Goal: Task Accomplishment & Management: Manage account settings

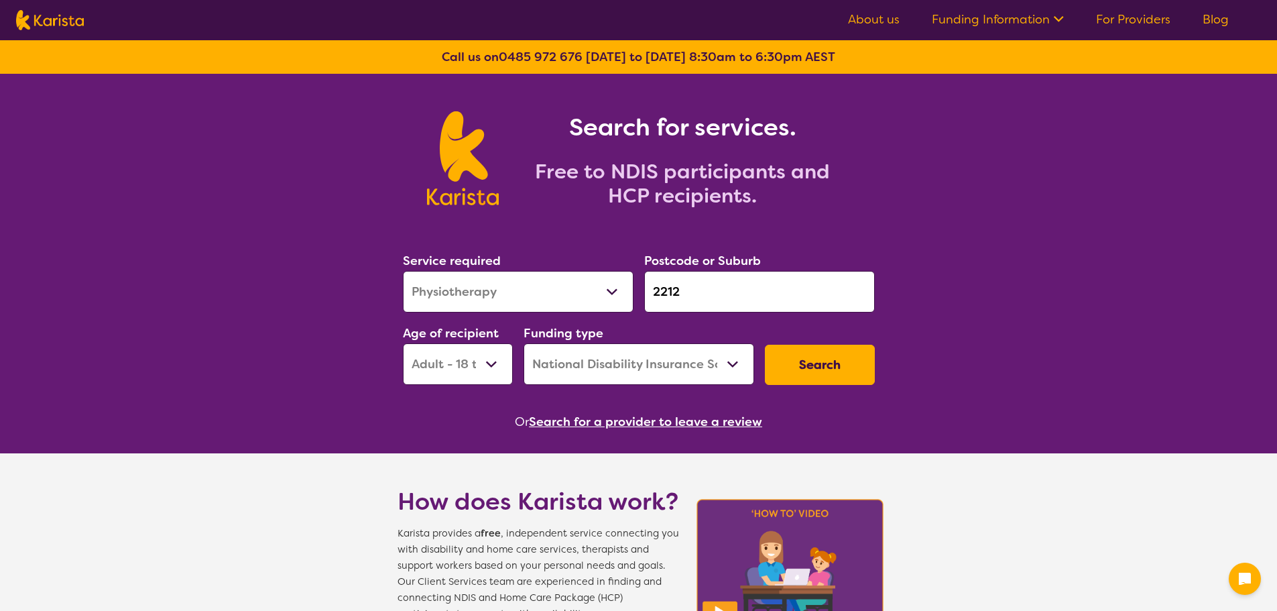
select select "Physiotherapy"
select select "AD"
select select "NDIS"
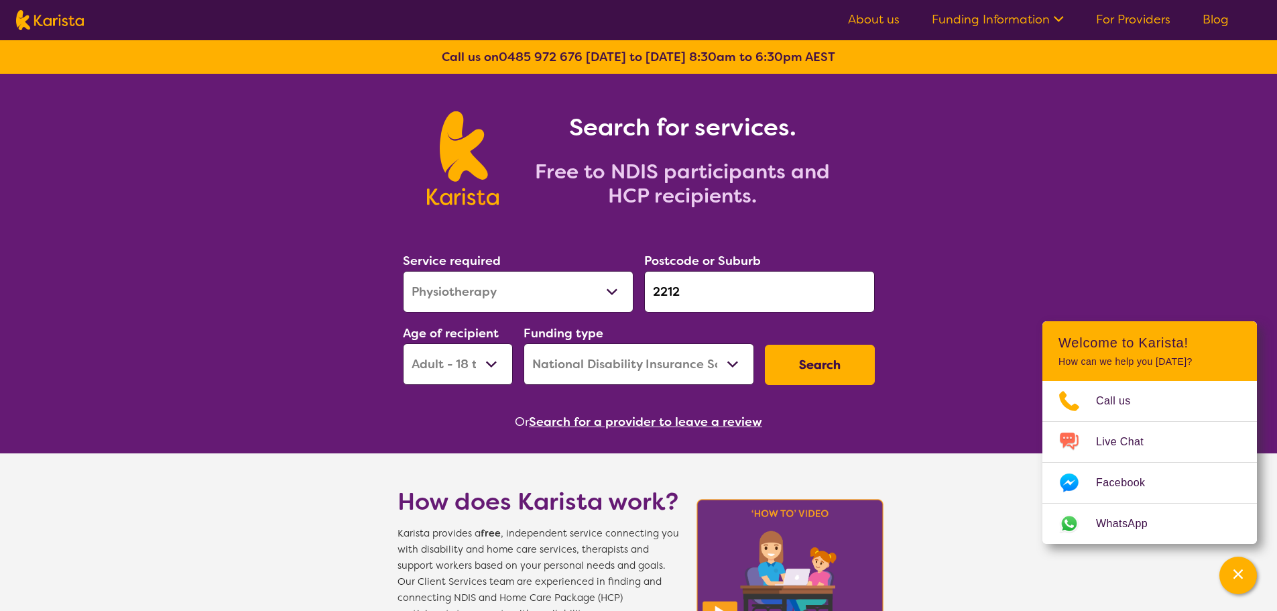
click at [1115, 18] on link "For Providers" at bounding box center [1133, 19] width 74 height 16
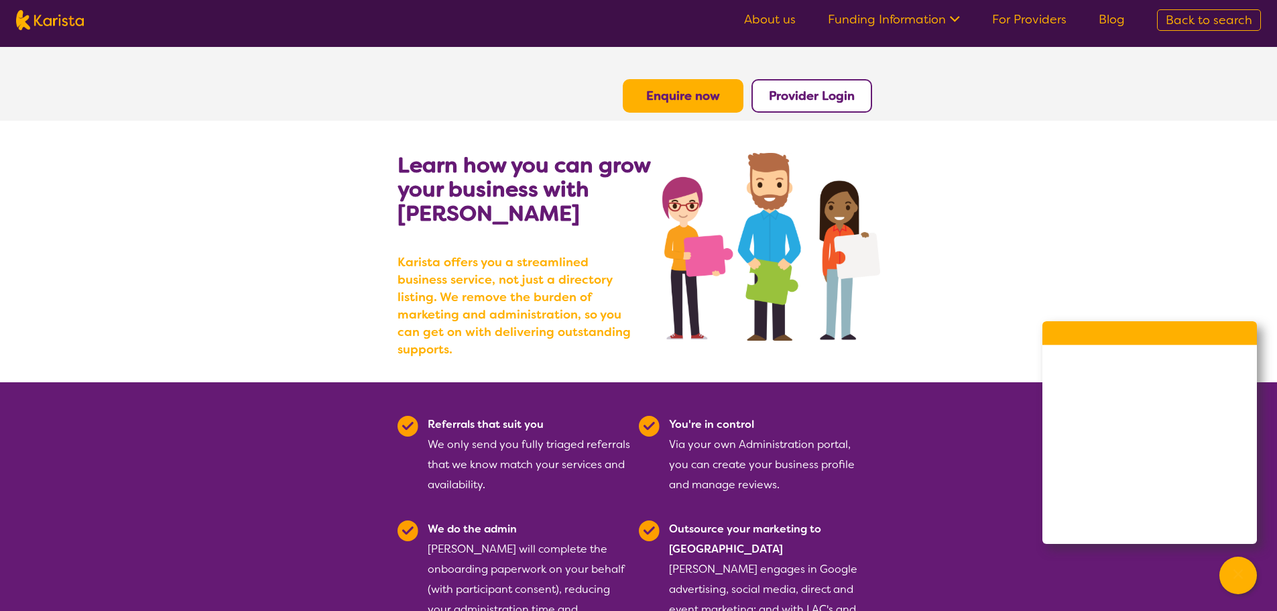
click at [798, 101] on b "Provider Login" at bounding box center [812, 96] width 86 height 16
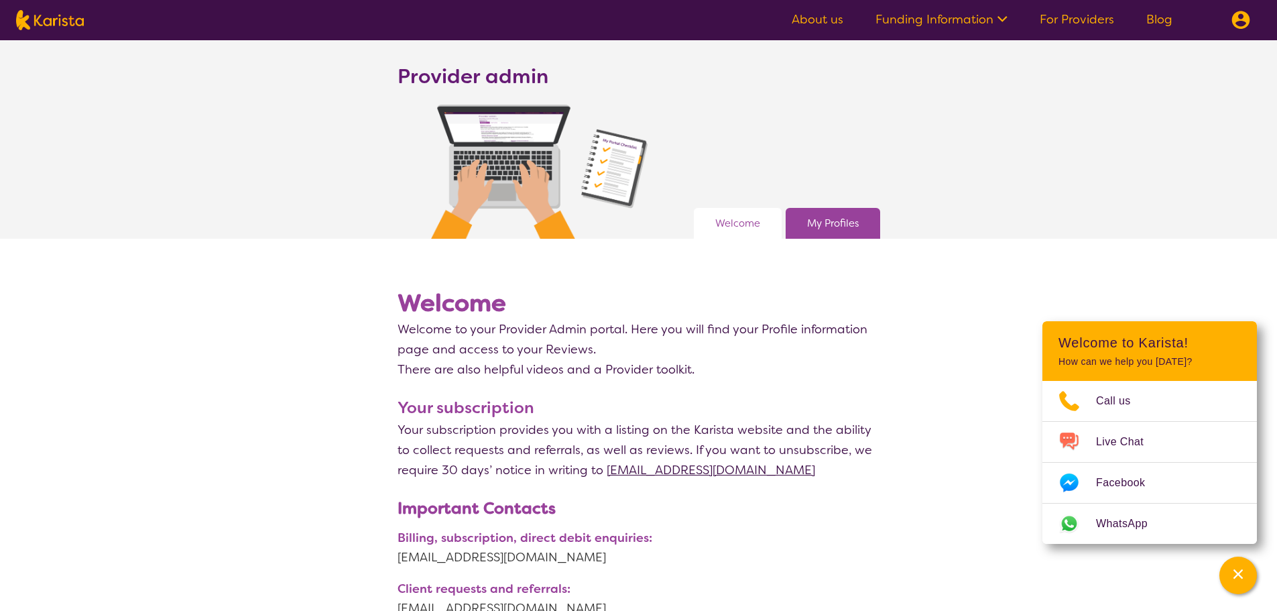
click at [820, 222] on link "My Profiles" at bounding box center [833, 223] width 52 height 20
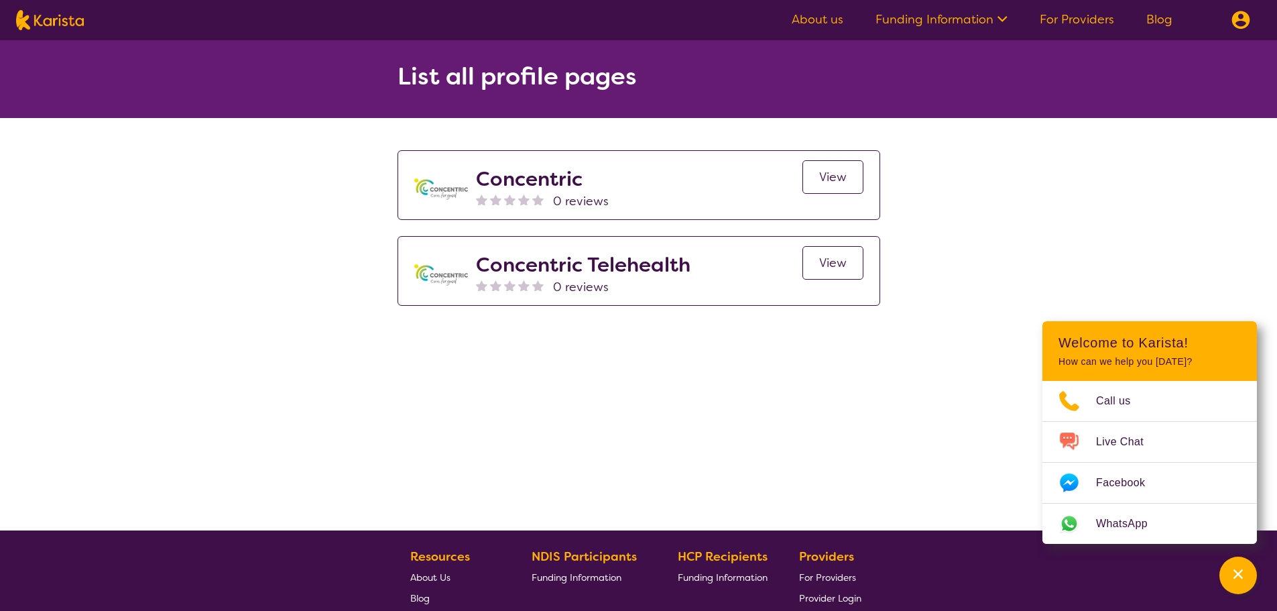
click at [672, 271] on h2 "Concentric Telehealth" at bounding box center [583, 265] width 215 height 24
click at [805, 263] on link "View" at bounding box center [832, 263] width 61 height 34
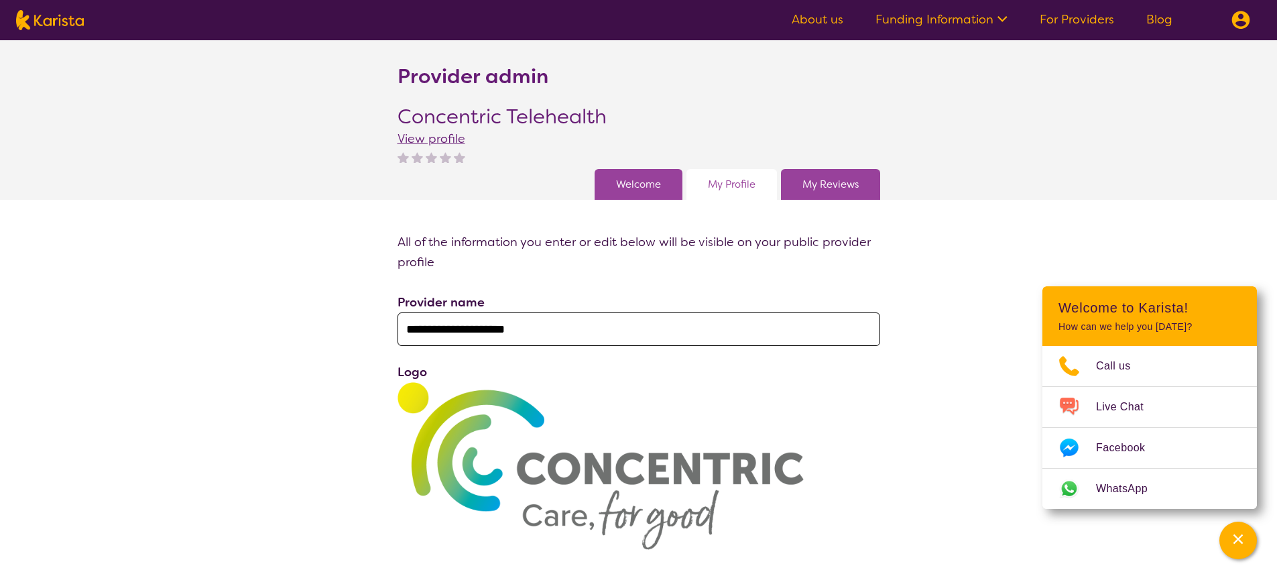
click at [441, 139] on span "View profile" at bounding box center [432, 139] width 68 height 16
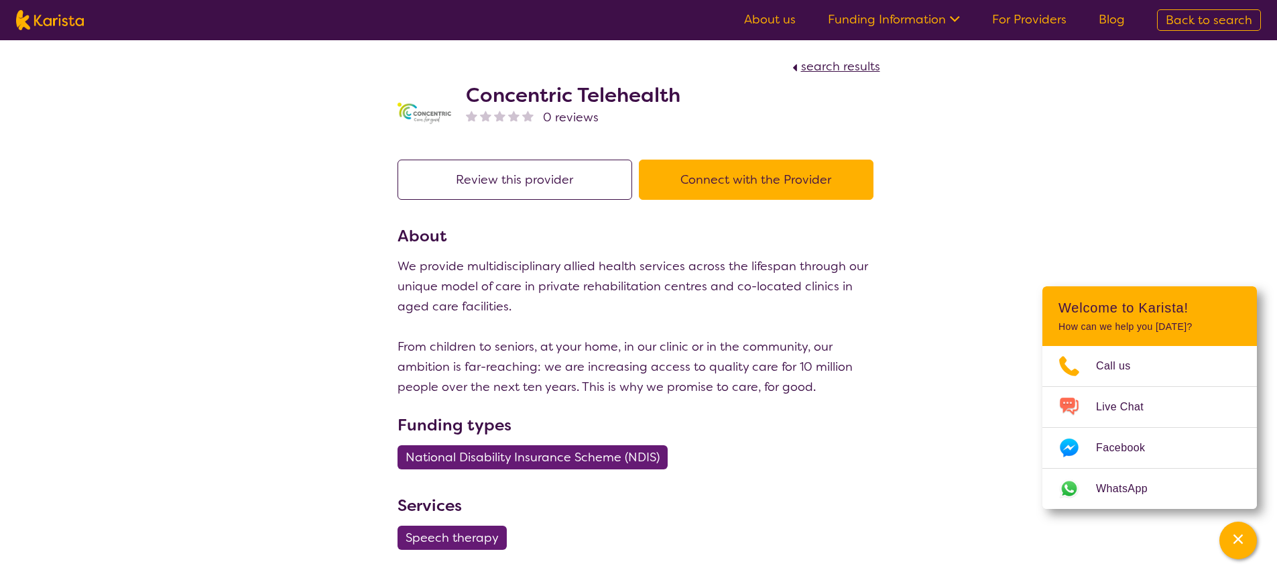
click at [1040, 21] on link "For Providers" at bounding box center [1029, 19] width 74 height 16
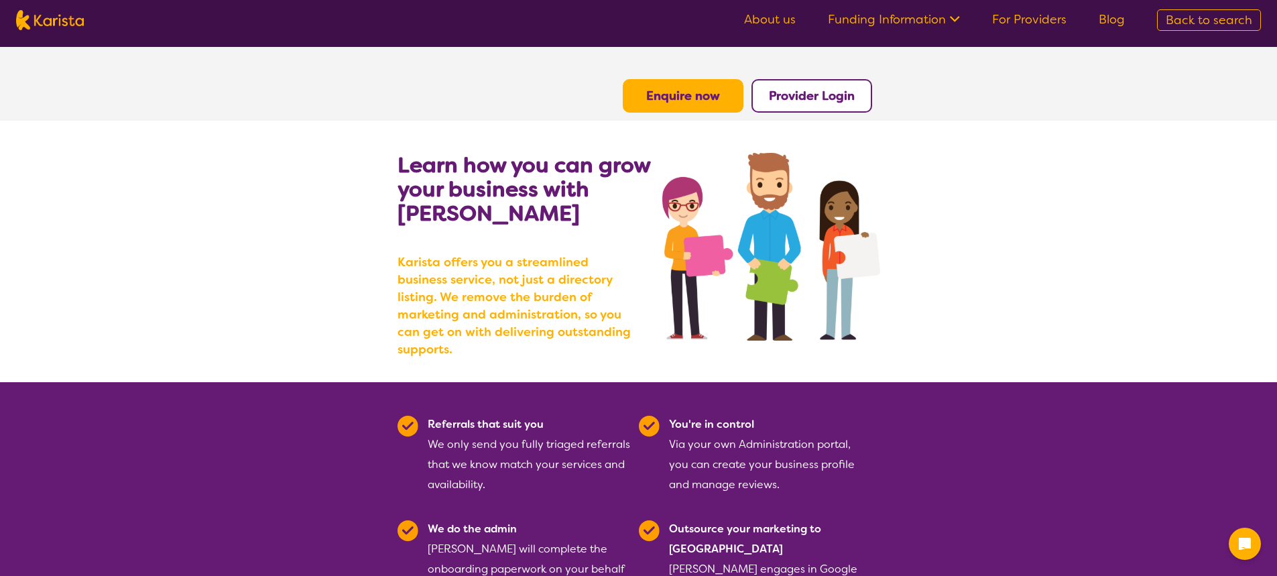
click at [804, 97] on b "Provider Login" at bounding box center [812, 96] width 86 height 16
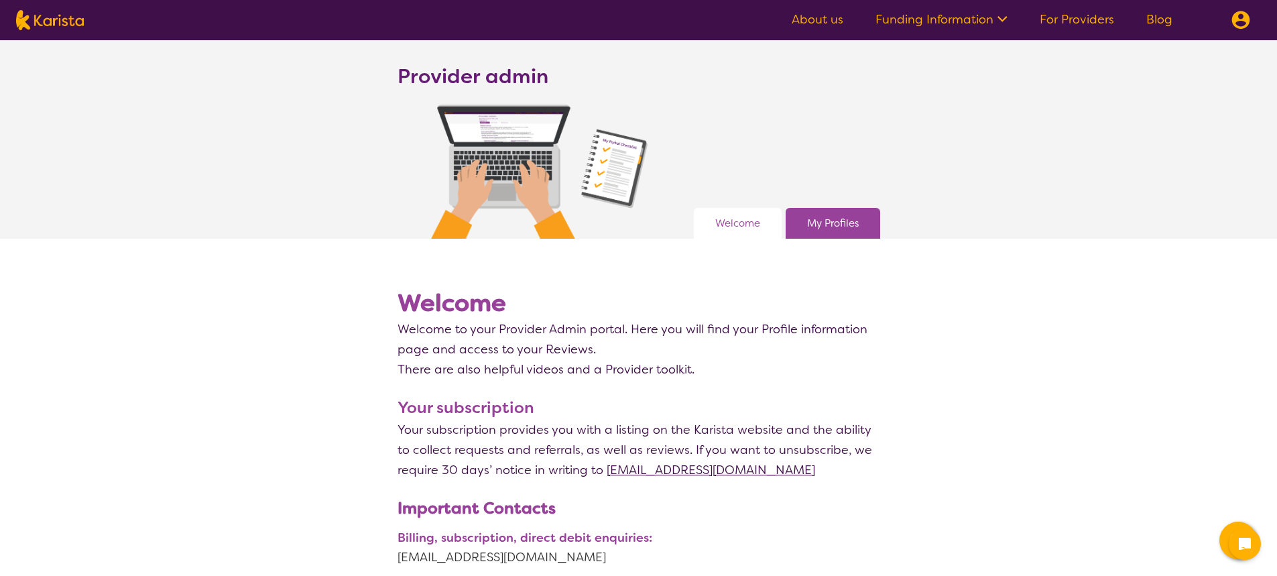
click at [813, 223] on link "My Profiles" at bounding box center [833, 223] width 52 height 20
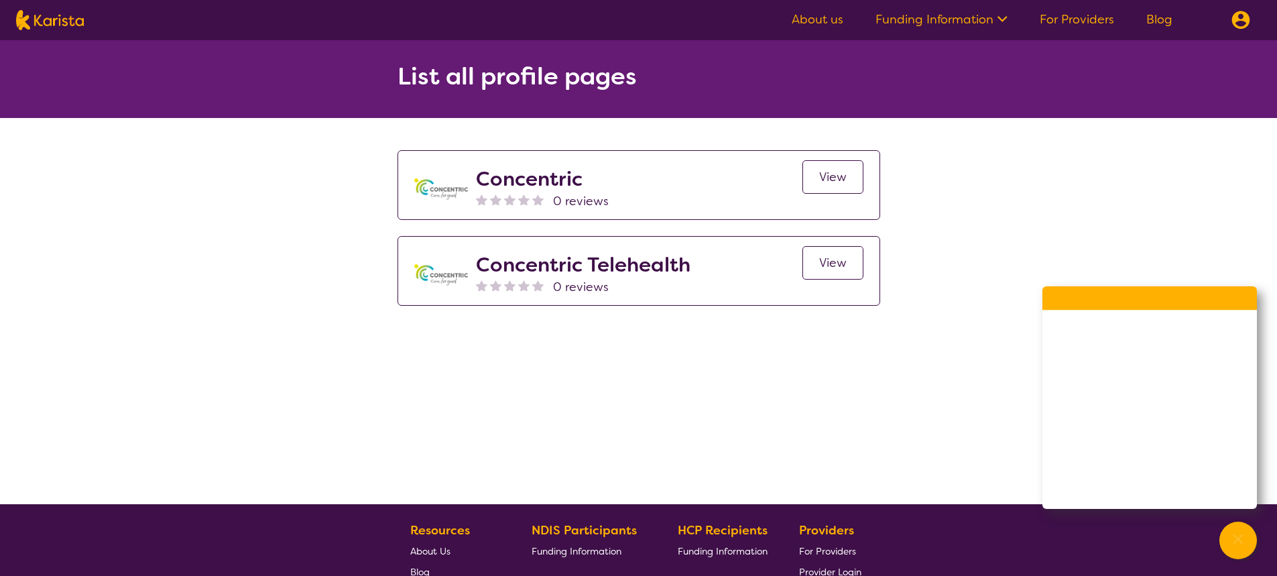
click at [831, 180] on span "View" at bounding box center [832, 177] width 27 height 16
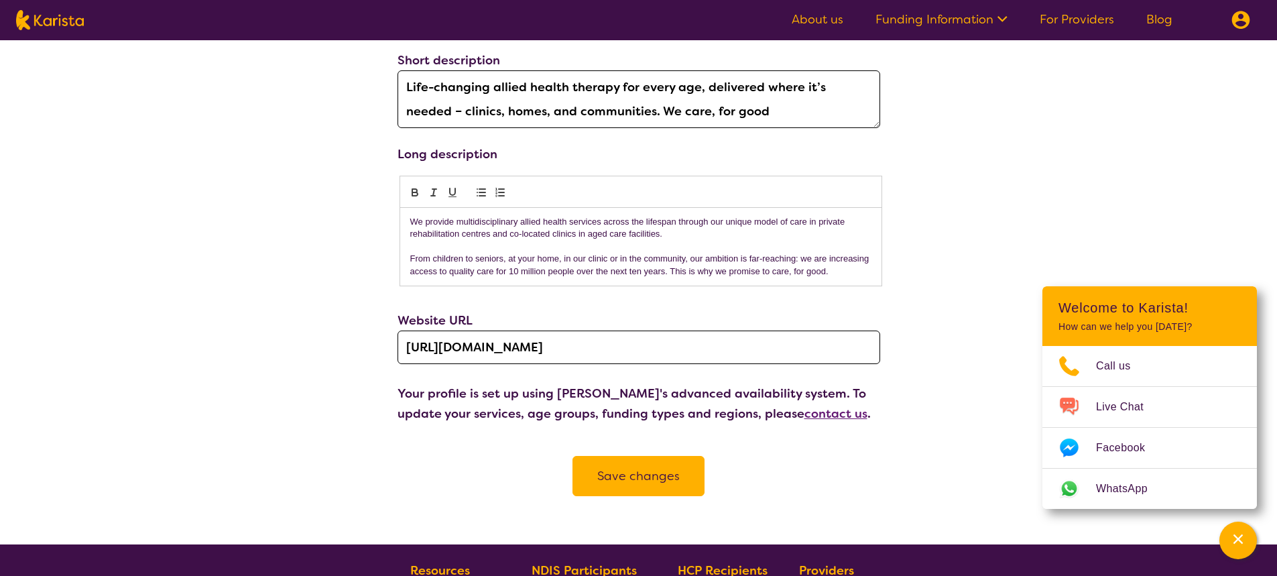
scroll to position [469, 0]
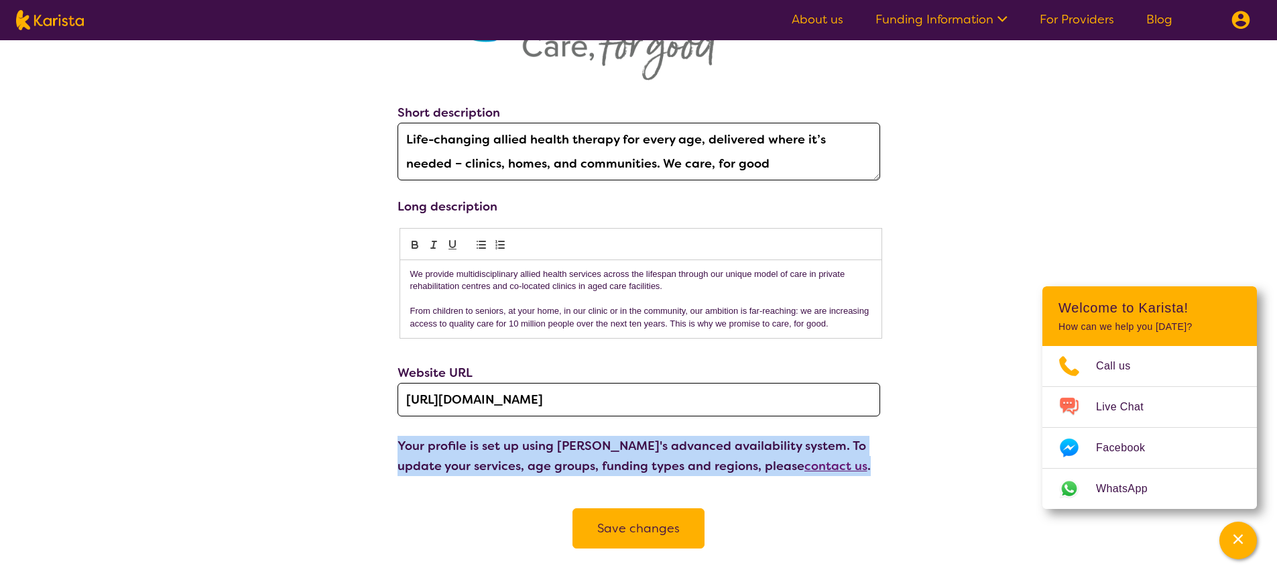
drag, startPoint x: 398, startPoint y: 444, endPoint x: 892, endPoint y: 470, distance: 494.1
click at [892, 470] on div "**********" at bounding box center [638, 160] width 1277 height 794
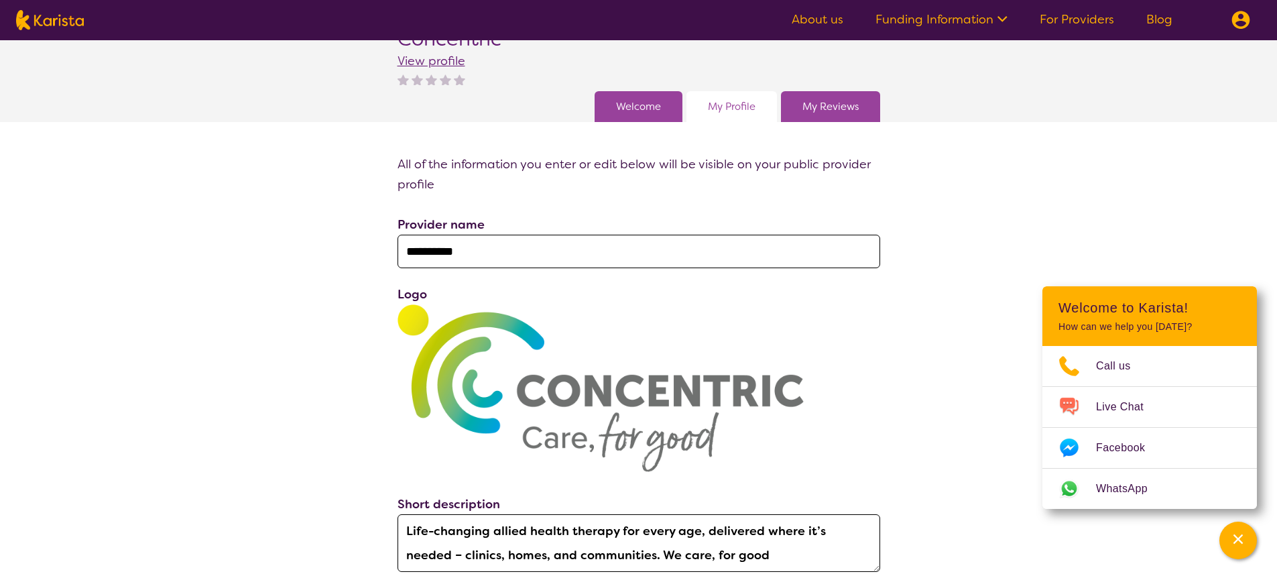
scroll to position [0, 0]
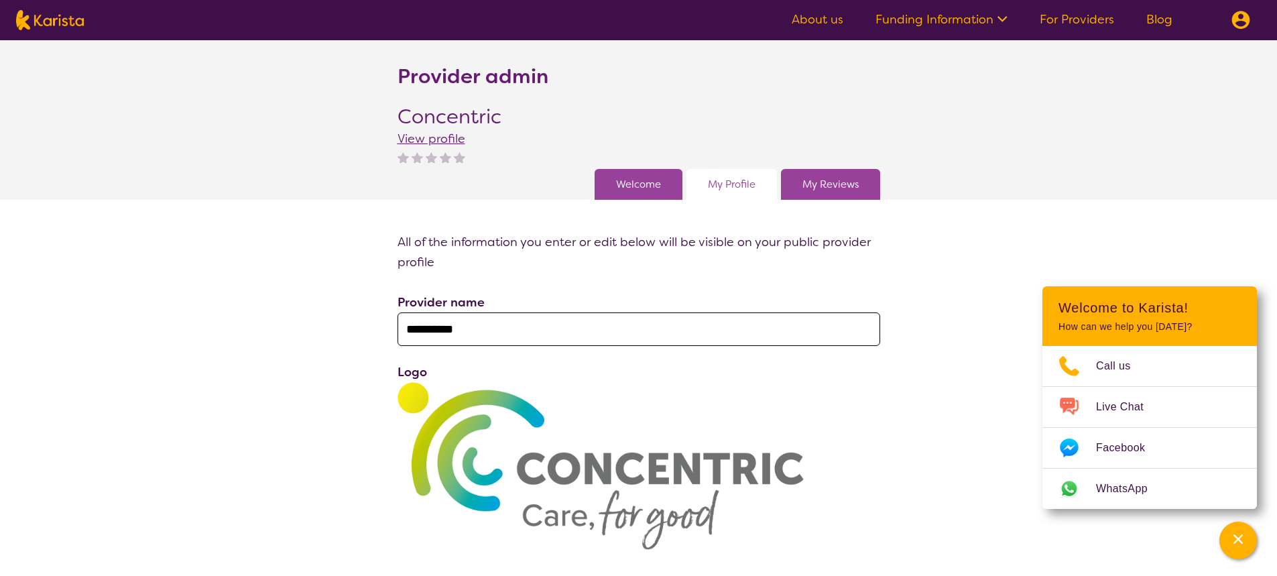
click at [46, 21] on img at bounding box center [50, 20] width 68 height 20
select select "AD"
select select "NDIS"
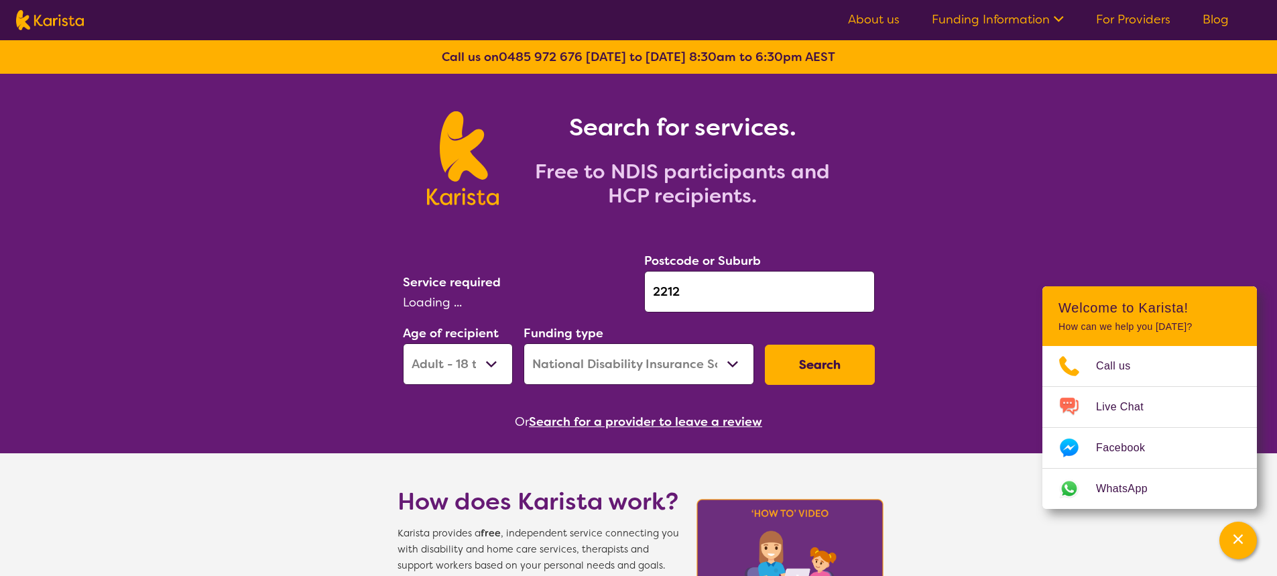
select select "Physiotherapy"
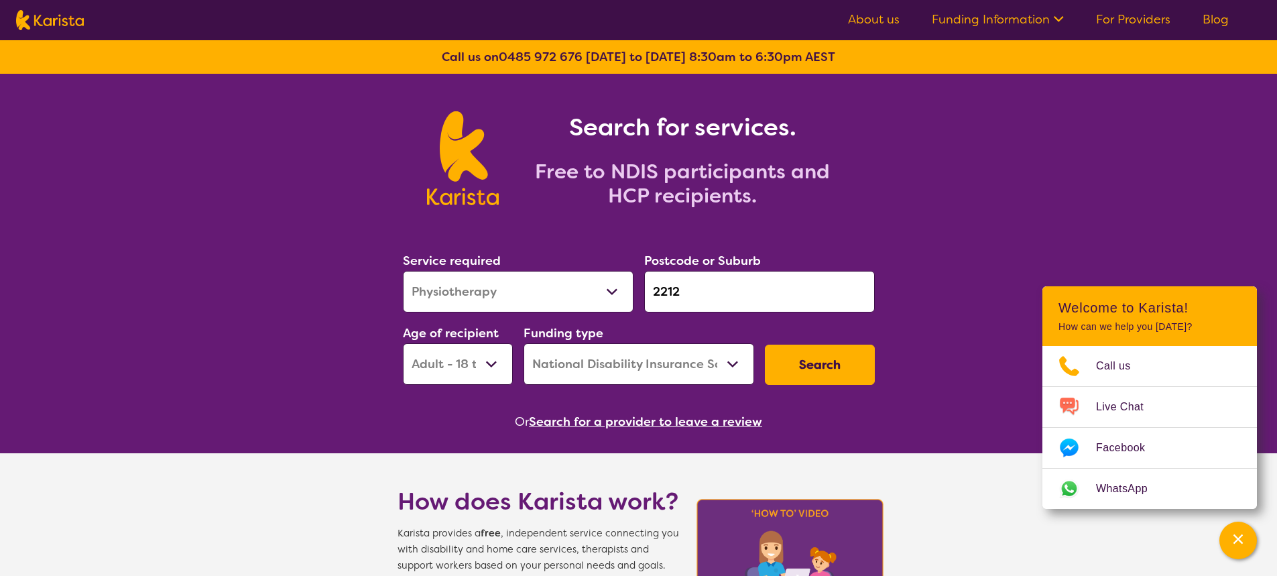
scroll to position [67, 0]
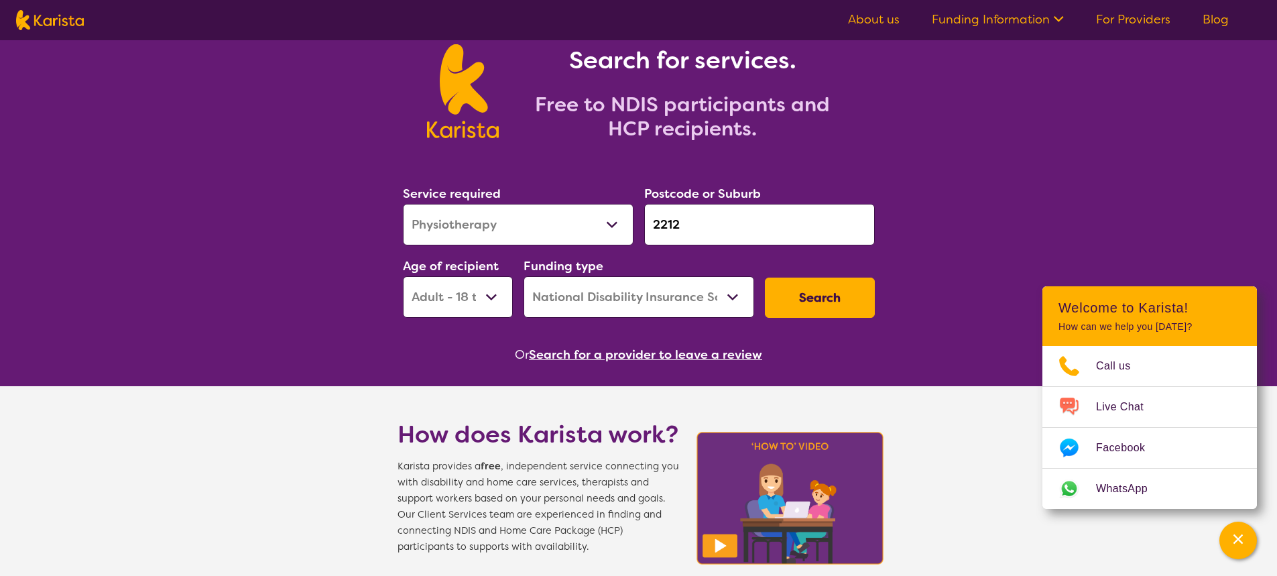
click at [646, 354] on button "Search for a provider to leave a review" at bounding box center [645, 355] width 233 height 20
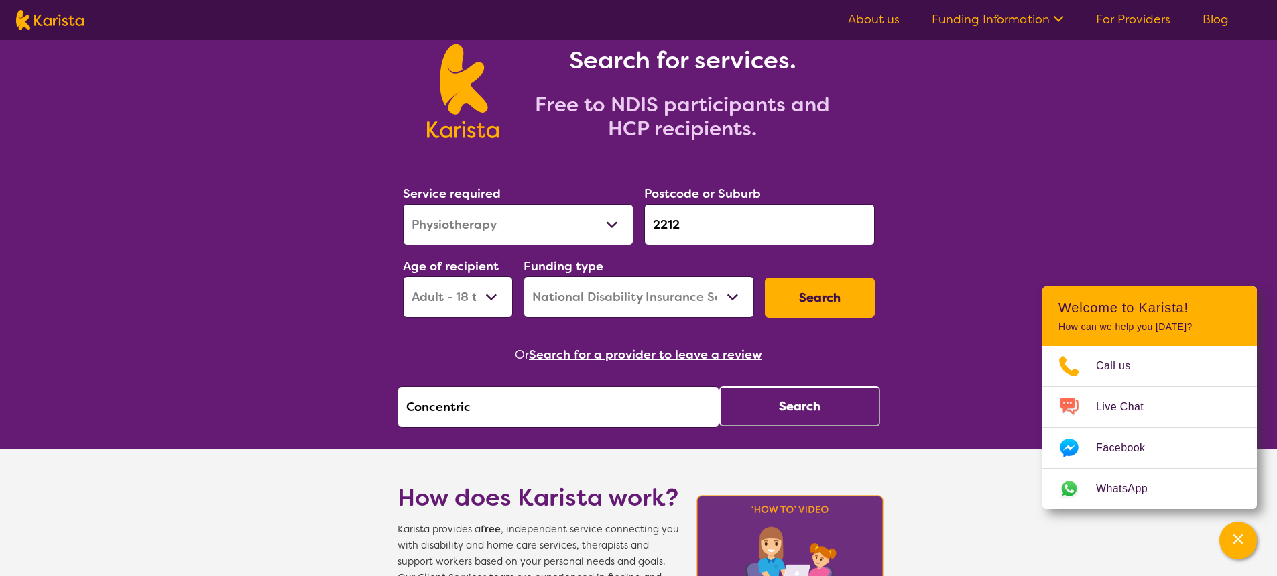
click at [810, 405] on button "Search" at bounding box center [799, 406] width 161 height 40
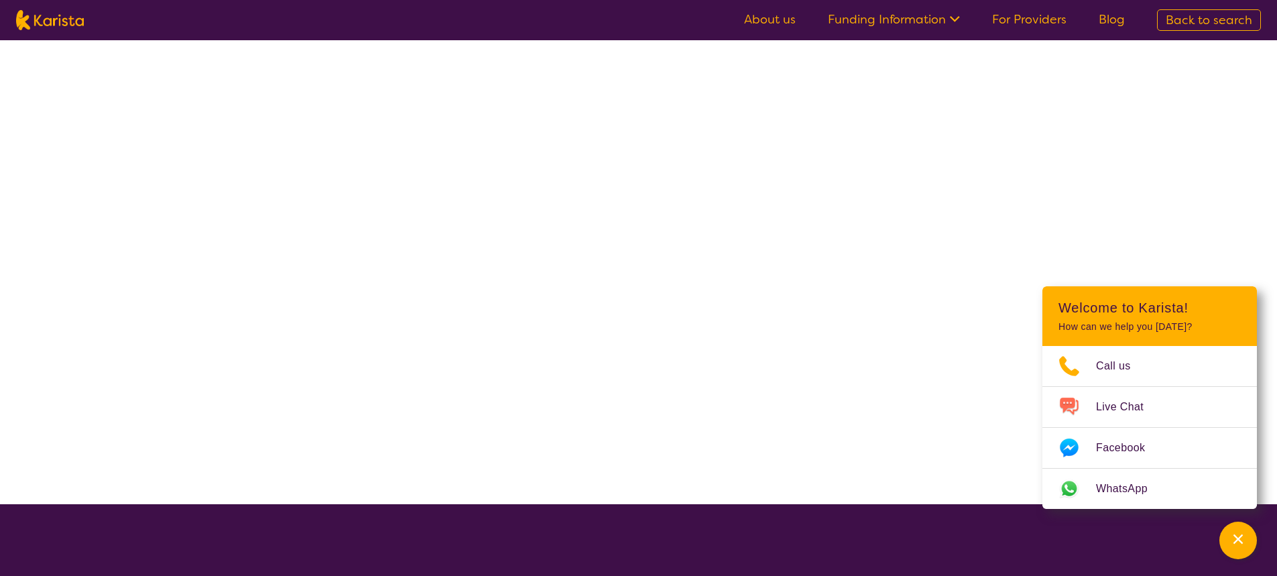
select select "by_score"
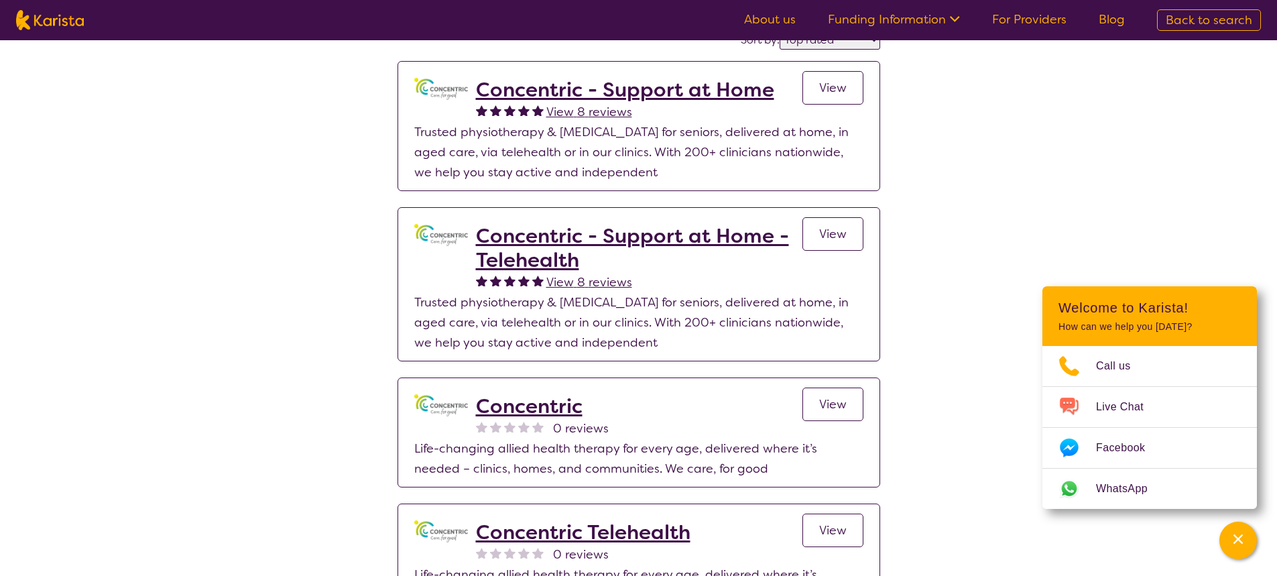
scroll to position [201, 0]
